Goal: Transaction & Acquisition: Obtain resource

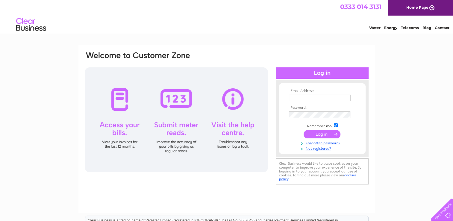
click at [320, 99] on input "text" at bounding box center [320, 98] width 62 height 7
type input "paula@easterncountycare.co.uk"
click at [304, 130] on input "submit" at bounding box center [322, 134] width 37 height 8
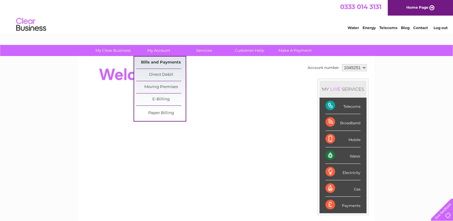
click at [163, 60] on link "Bills and Payments" at bounding box center [160, 63] width 49 height 12
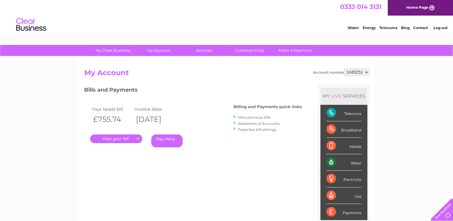
click at [112, 137] on link "." at bounding box center [116, 139] width 52 height 9
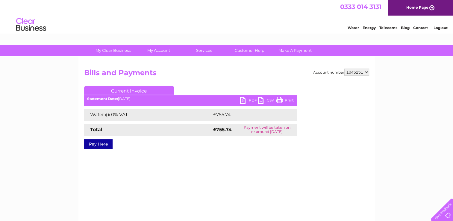
click at [244, 101] on link "PDF" at bounding box center [249, 101] width 18 height 9
click at [443, 28] on link "Log out" at bounding box center [441, 27] width 14 height 4
